Goal: Transaction & Acquisition: Purchase product/service

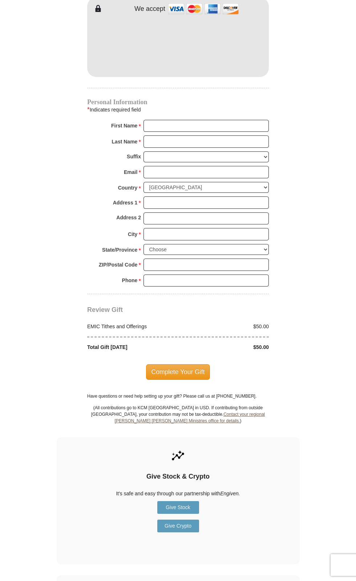
scroll to position [642, 0]
